Goal: Information Seeking & Learning: Understand process/instructions

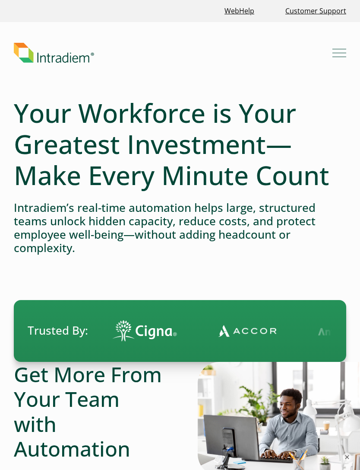
click at [341, 51] on button "Menu" at bounding box center [340, 53] width 14 height 14
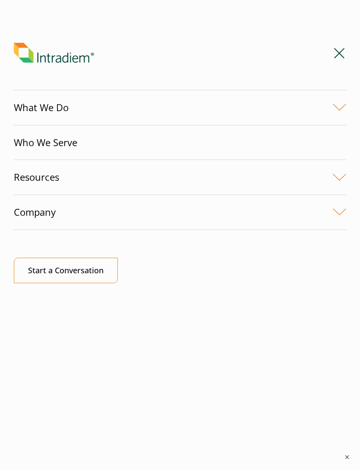
click at [340, 108] on link "What We Do" at bounding box center [180, 107] width 333 height 35
click at [342, 109] on link "What We Do" at bounding box center [180, 107] width 333 height 35
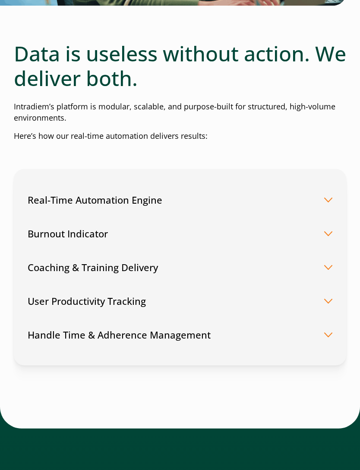
scroll to position [1934, 0]
click at [332, 216] on button "Burnout Indicator" at bounding box center [180, 233] width 305 height 34
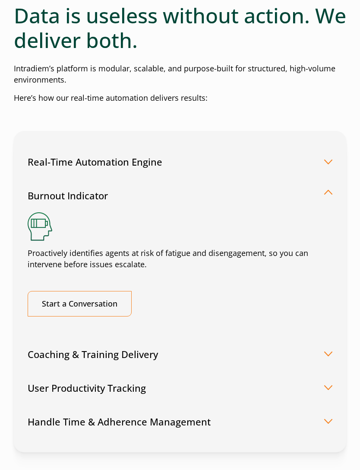
scroll to position [1972, 0]
click at [327, 144] on button "Real-Time Automation Engine" at bounding box center [180, 161] width 305 height 34
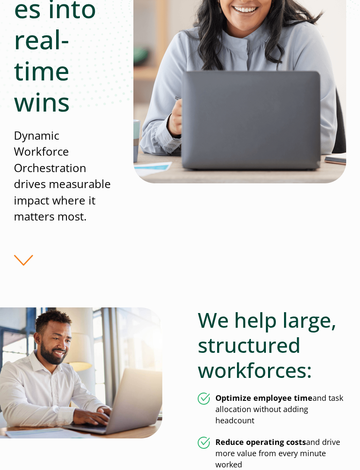
scroll to position [0, 0]
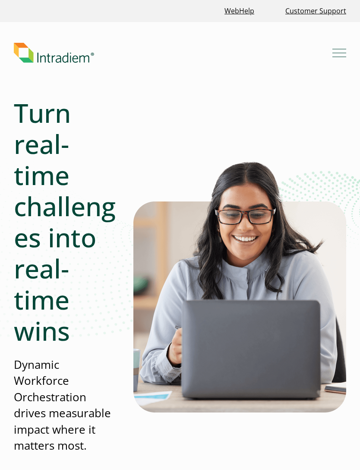
click at [343, 57] on button "Menu" at bounding box center [340, 53] width 14 height 14
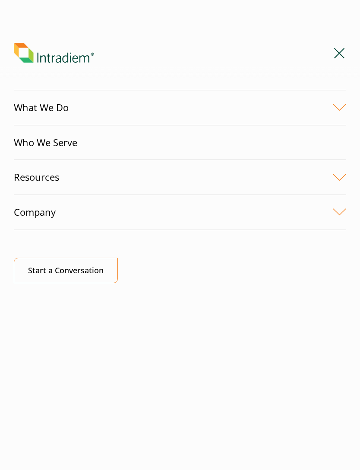
click at [343, 54] on button "Menu" at bounding box center [340, 53] width 14 height 14
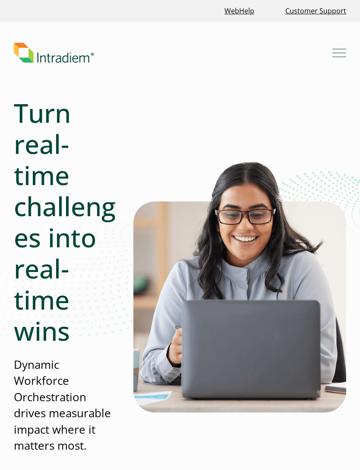
click at [331, 12] on link "Customer Support" at bounding box center [316, 11] width 68 height 19
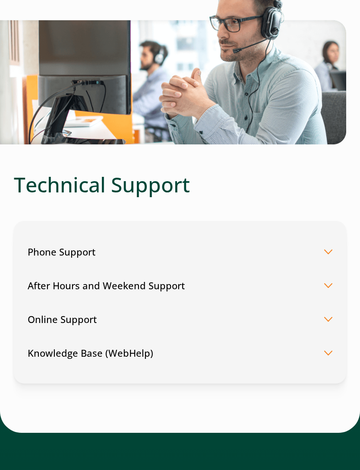
scroll to position [241, 0]
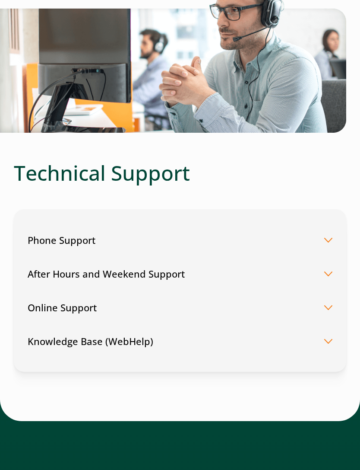
click at [337, 232] on div "Phone Support Our trained experts are always available to assist you. Get your …" at bounding box center [180, 291] width 333 height 162
click at [329, 237] on button "Phone Support" at bounding box center [180, 240] width 305 height 34
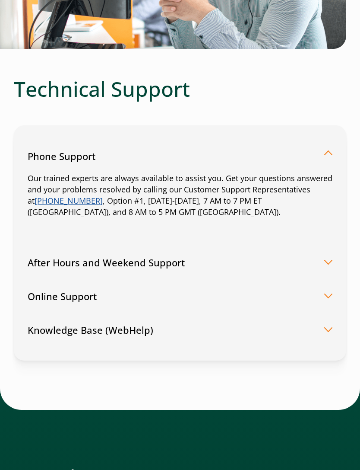
scroll to position [325, 0]
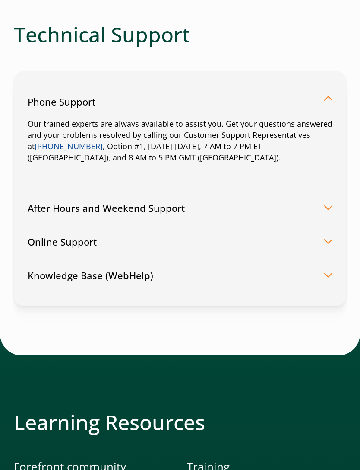
click at [329, 212] on button "After Hours and Weekend Support" at bounding box center [180, 208] width 305 height 34
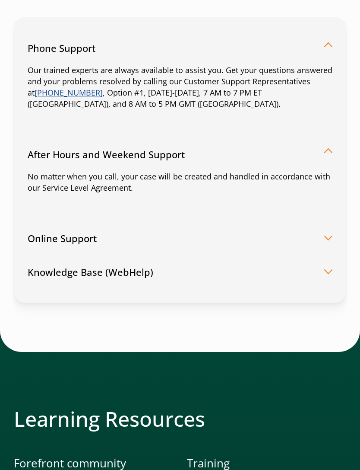
scroll to position [436, 0]
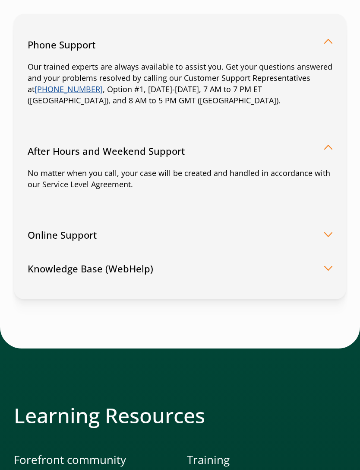
click at [330, 231] on button "Online Support" at bounding box center [180, 235] width 305 height 34
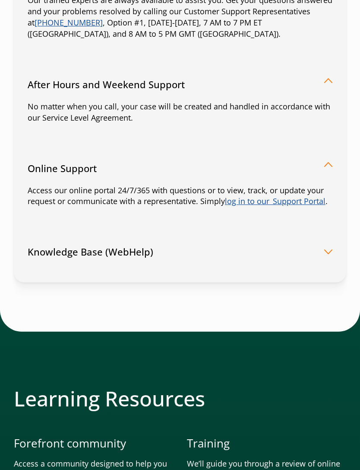
scroll to position [507, 0]
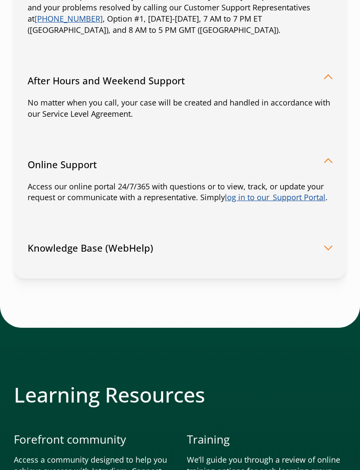
click at [332, 248] on button "Knowledge Base (WebHelp)" at bounding box center [180, 248] width 305 height 34
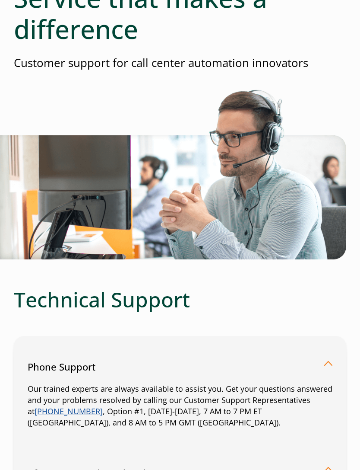
scroll to position [0, 0]
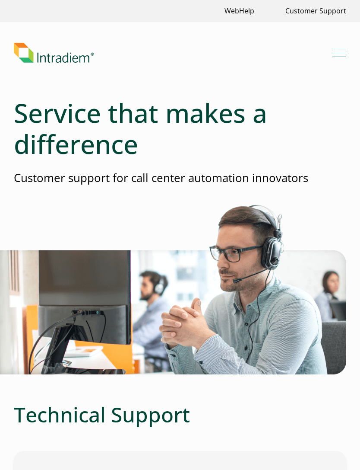
click at [245, 11] on link "WebHelp" at bounding box center [239, 11] width 37 height 19
